Goal: Find specific page/section: Find specific page/section

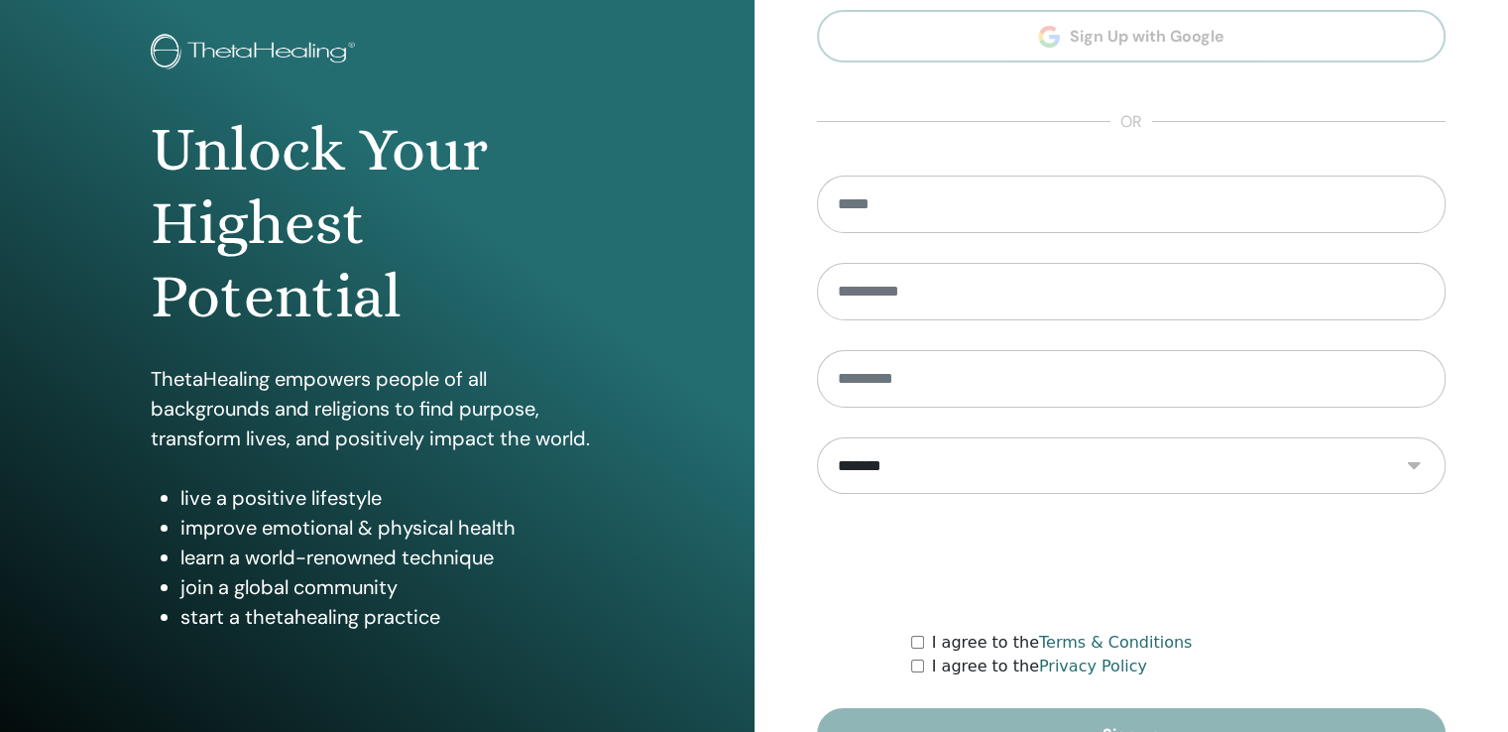
scroll to position [220, 0]
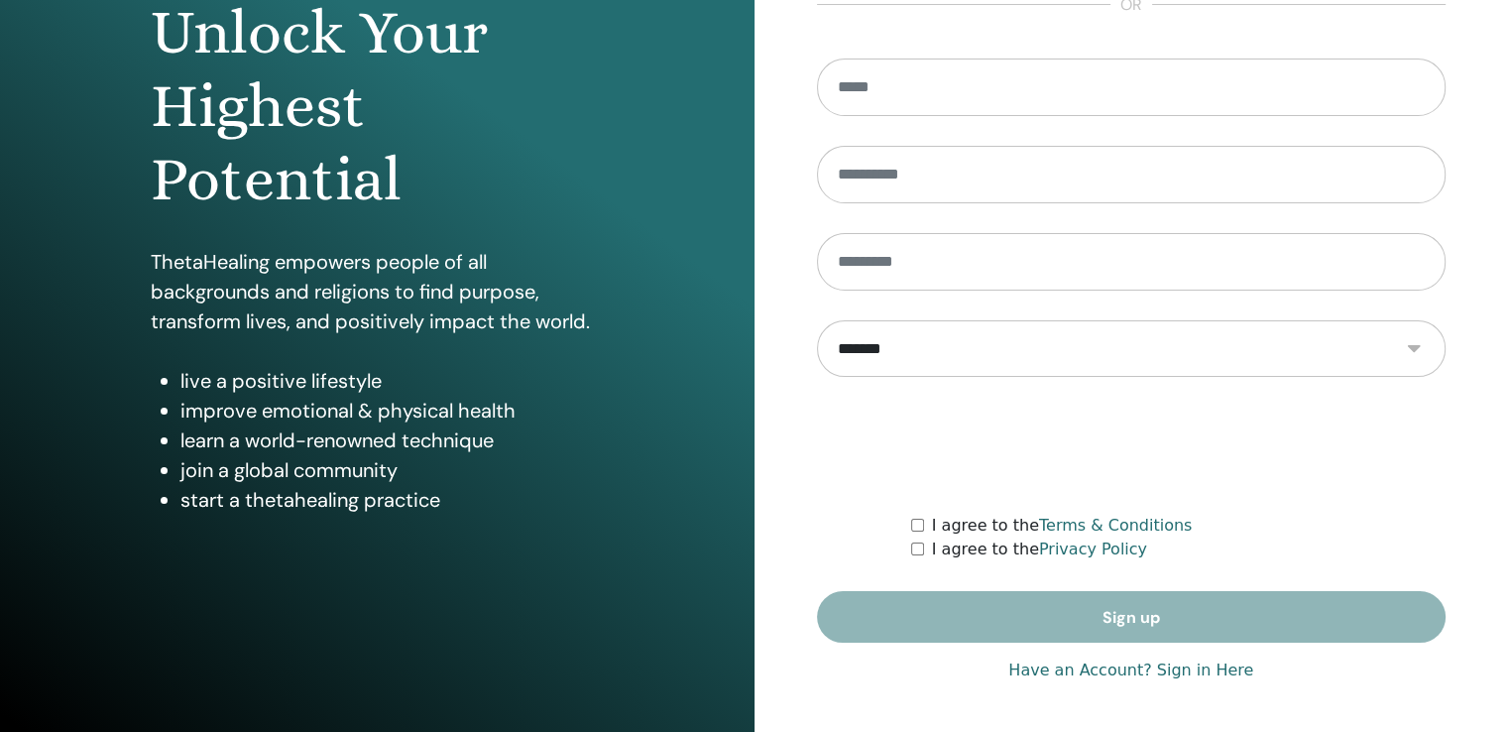
type input "**********"
click at [1172, 668] on link "Have an Account? Sign in Here" at bounding box center [1130, 670] width 245 height 24
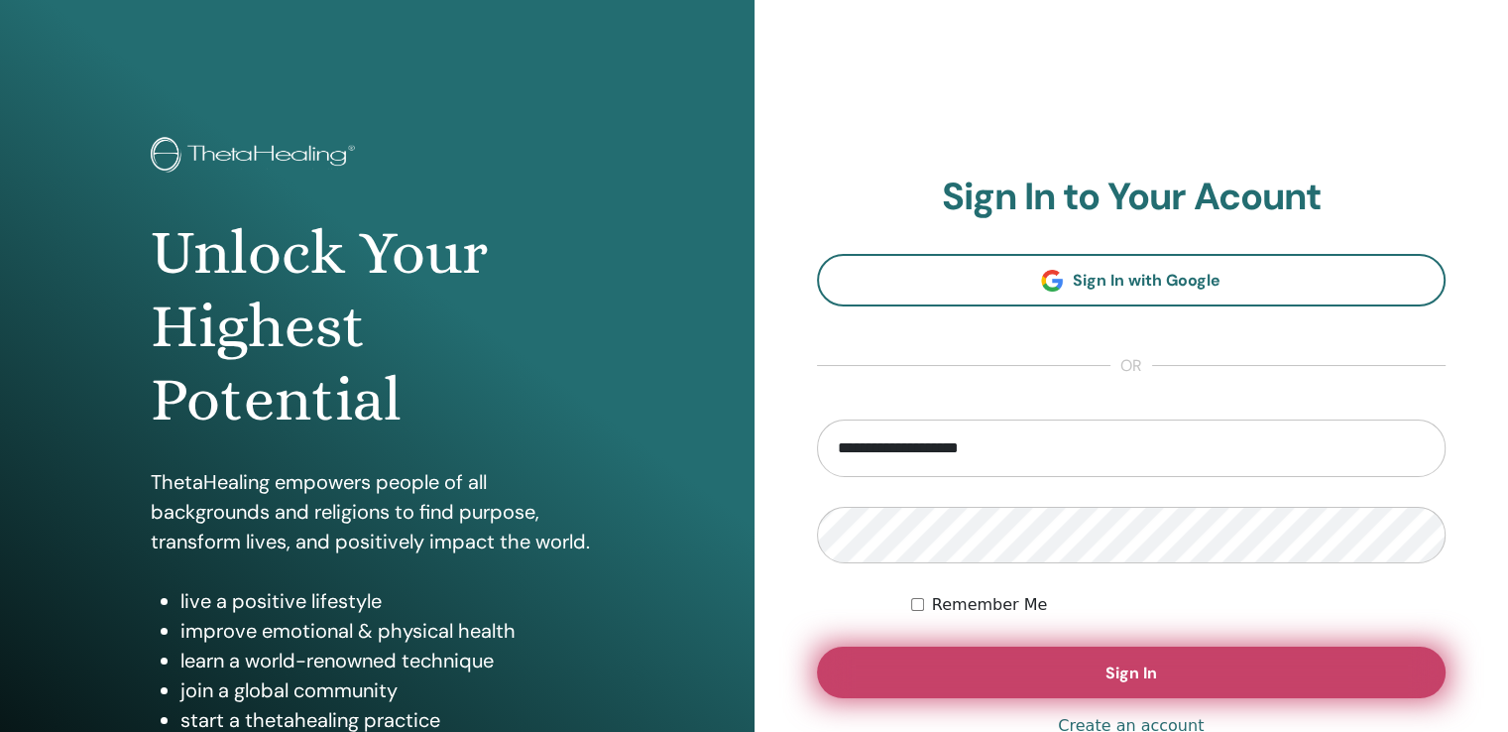
click at [1071, 657] on button "Sign In" at bounding box center [1132, 672] width 630 height 52
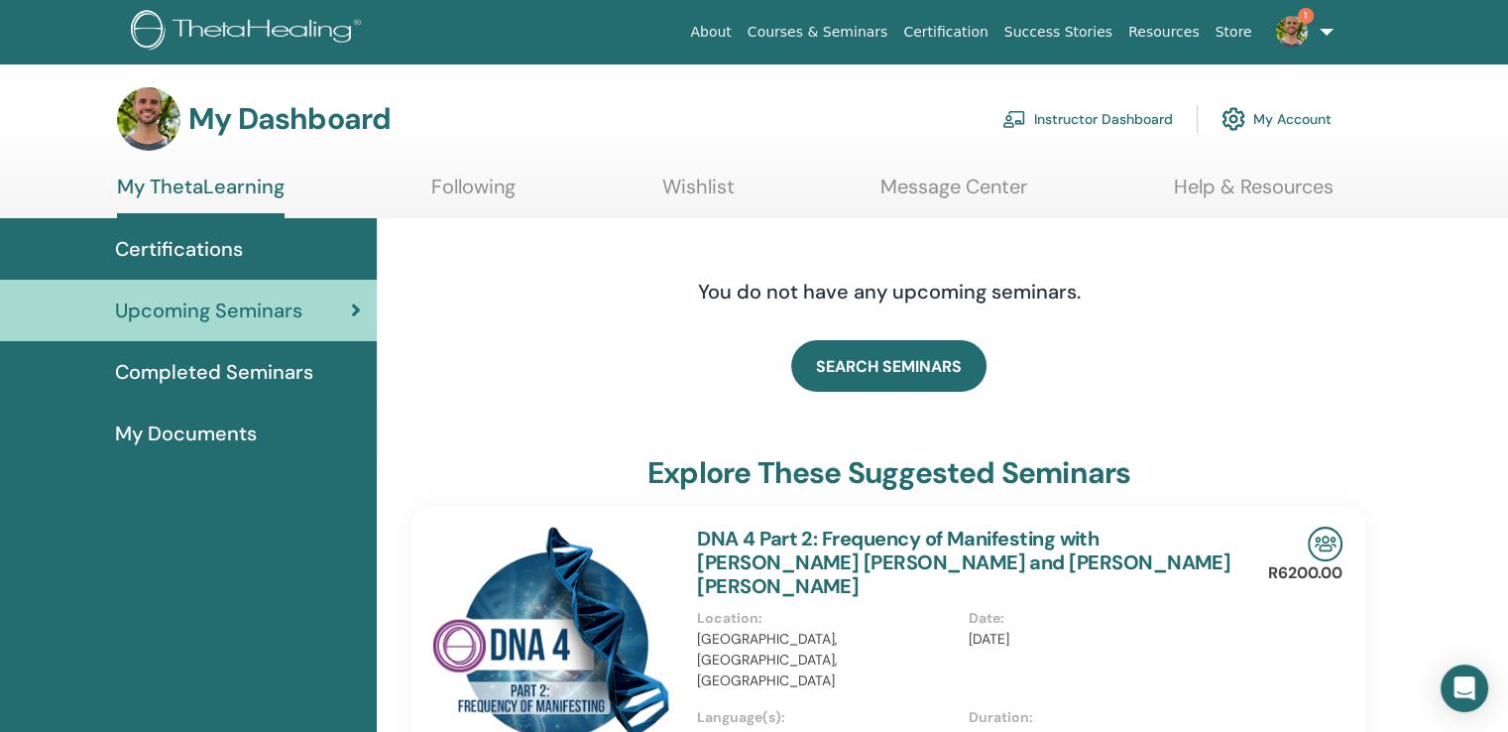
click at [206, 256] on span "Certifications" at bounding box center [179, 249] width 128 height 30
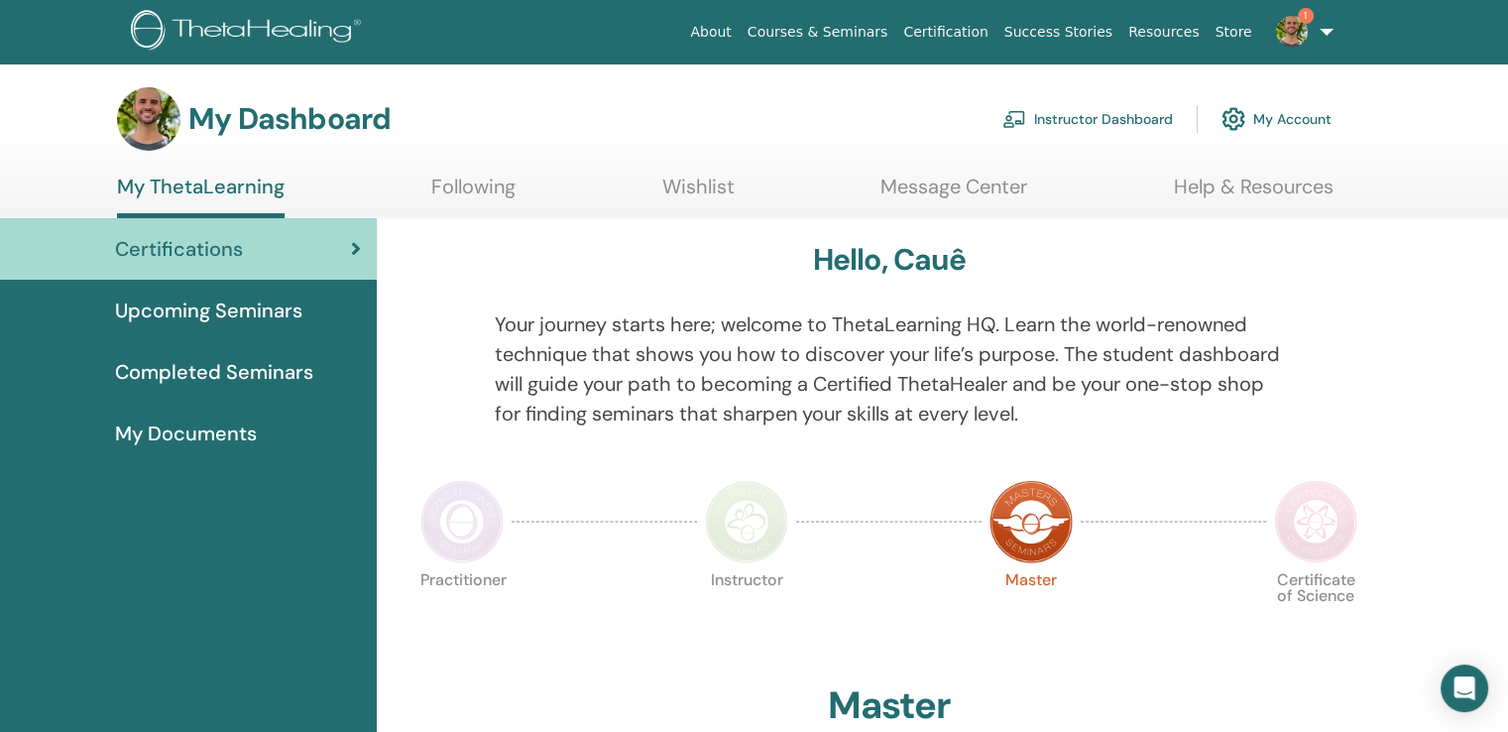
click at [243, 318] on span "Upcoming Seminars" at bounding box center [208, 310] width 187 height 30
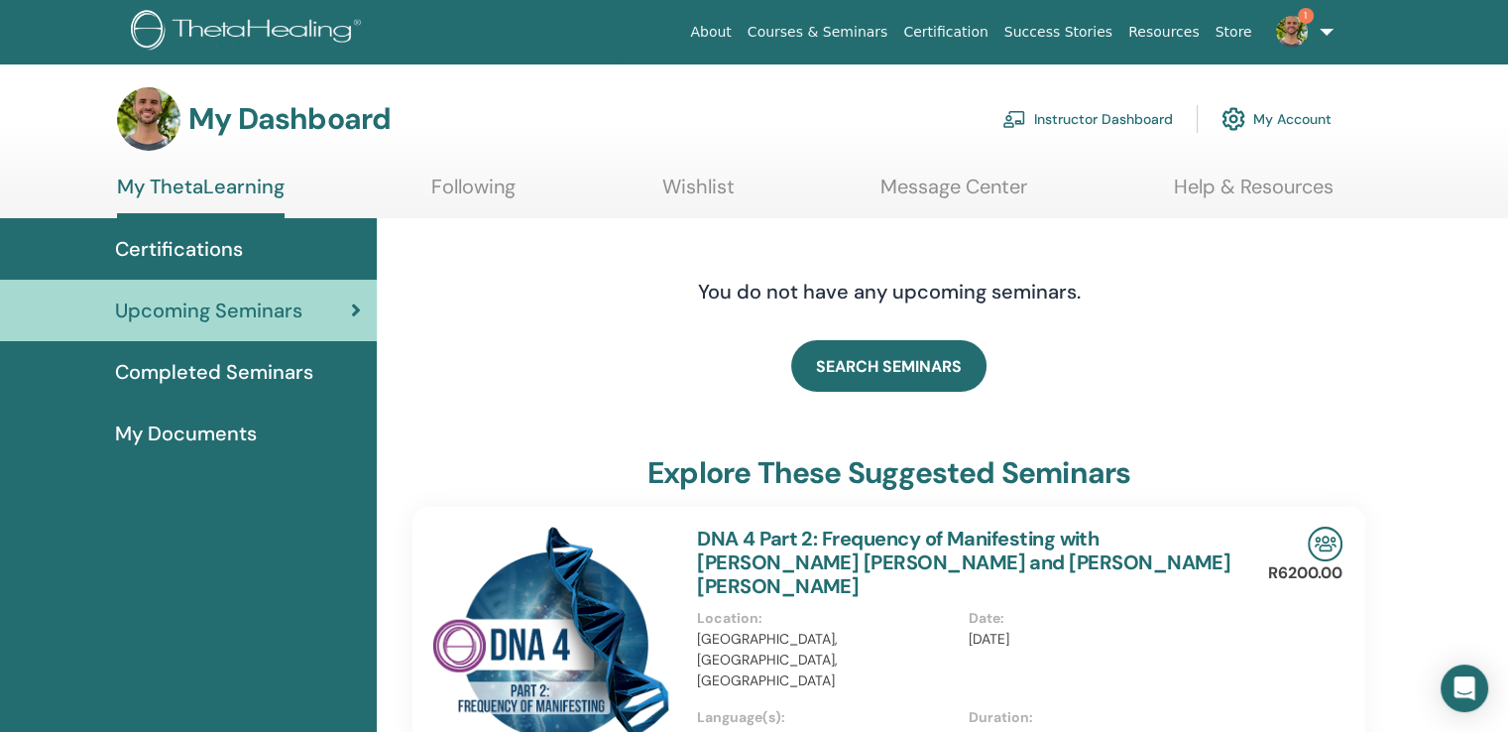
click at [238, 369] on span "Completed Seminars" at bounding box center [214, 372] width 198 height 30
